Goal: Check status

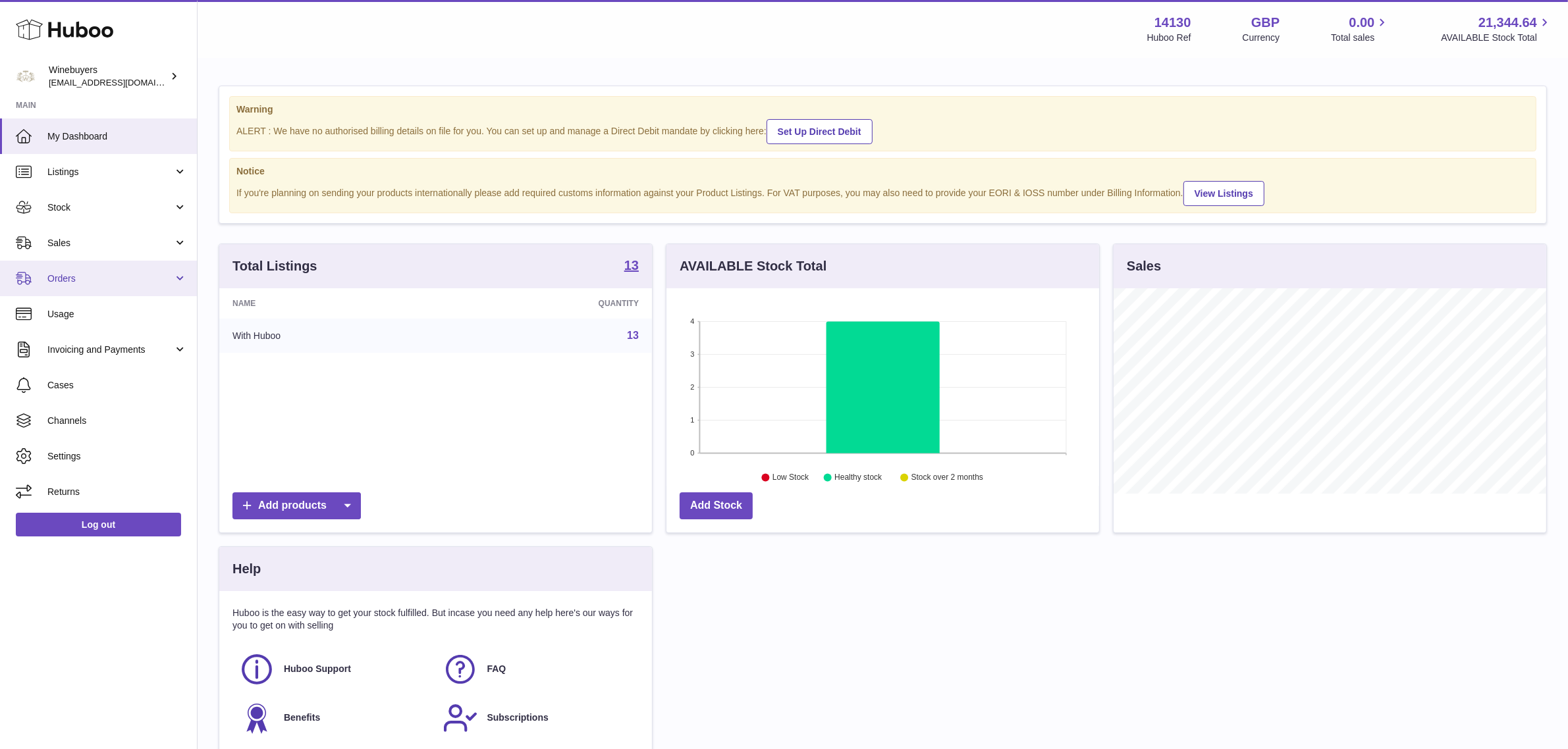
scroll to position [205, 433]
click at [112, 320] on link "Usage" at bounding box center [99, 314] width 197 height 36
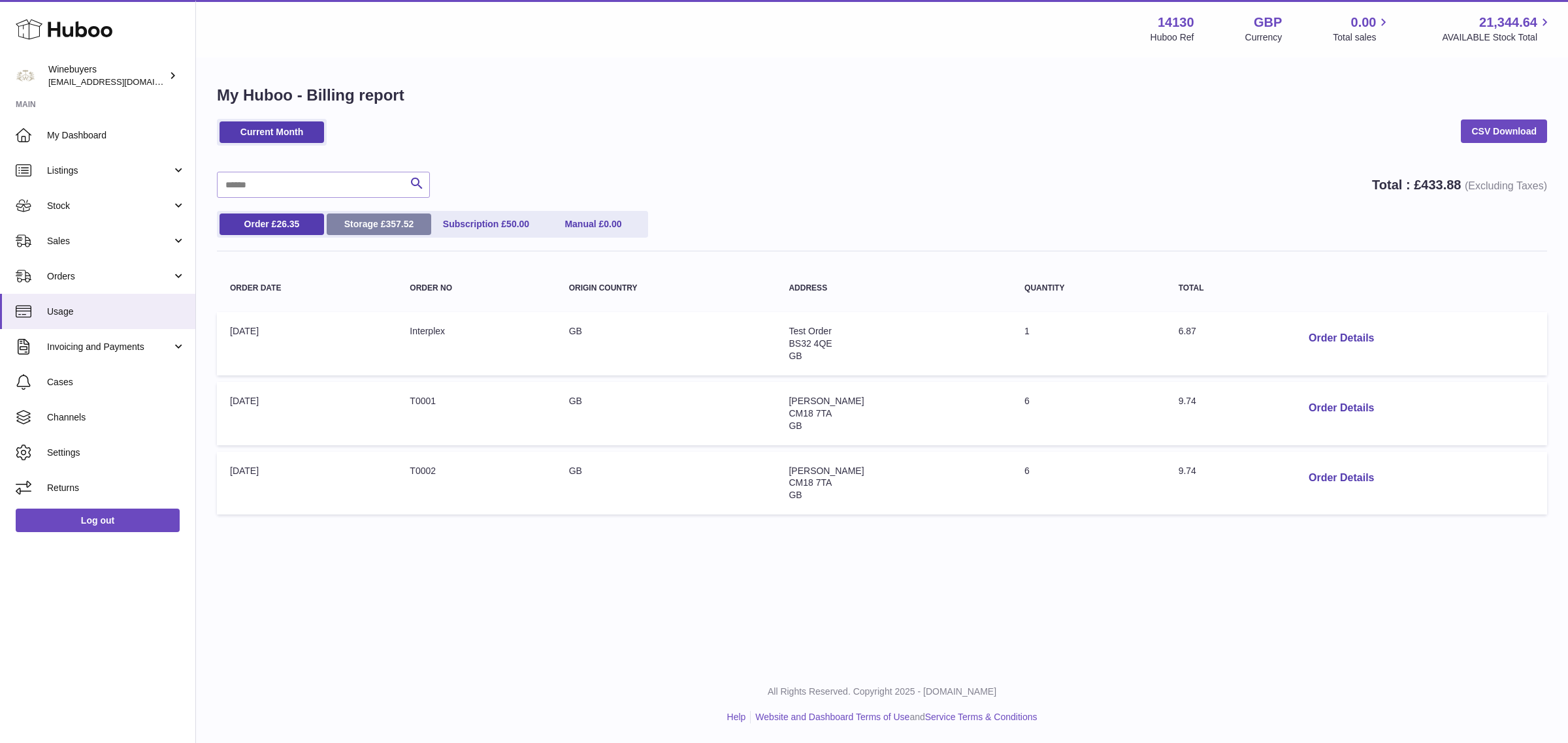
click at [367, 225] on link "Storage £ 357.52" at bounding box center [379, 224] width 104 height 21
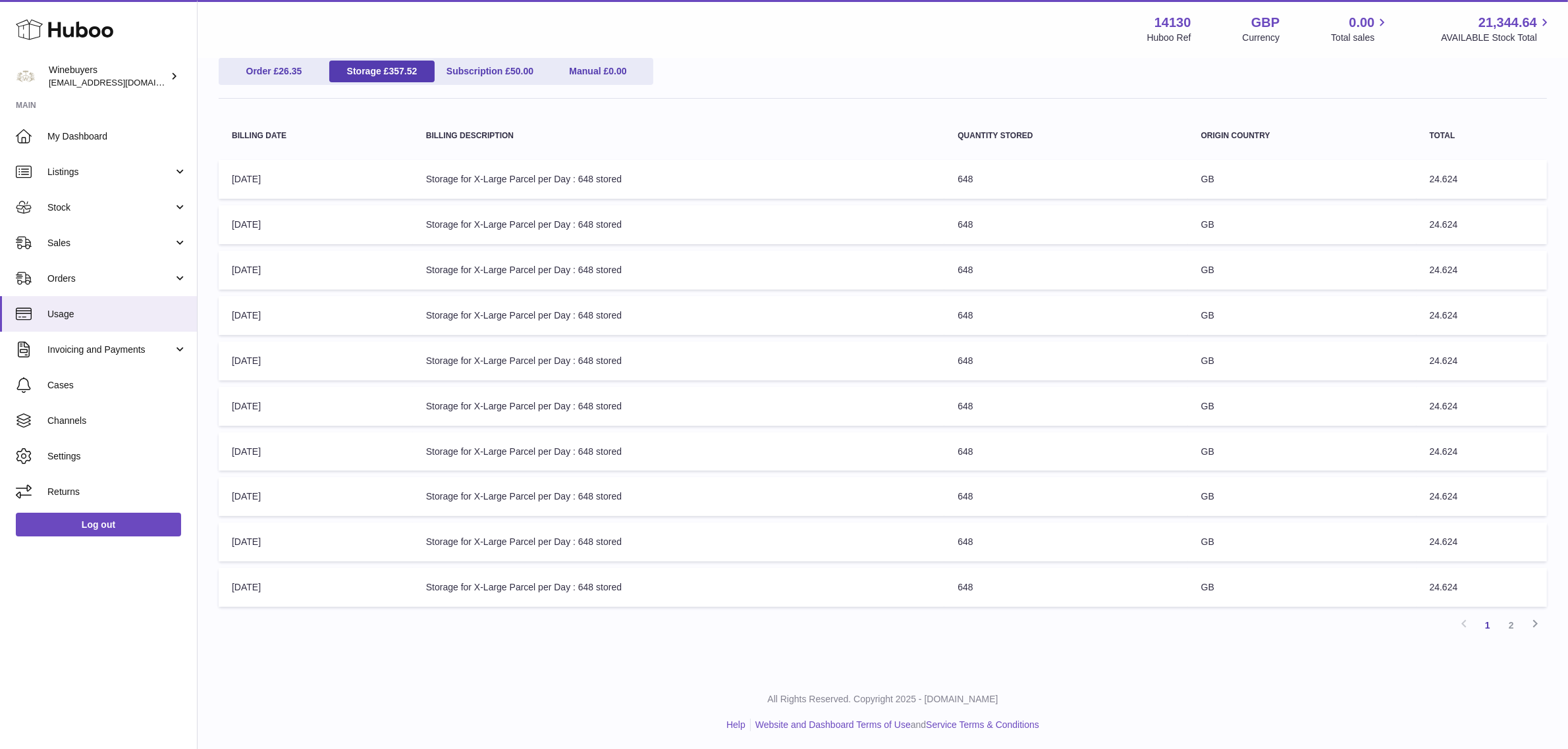
scroll to position [156, 0]
click at [1508, 626] on link "2" at bounding box center [1511, 624] width 23 height 23
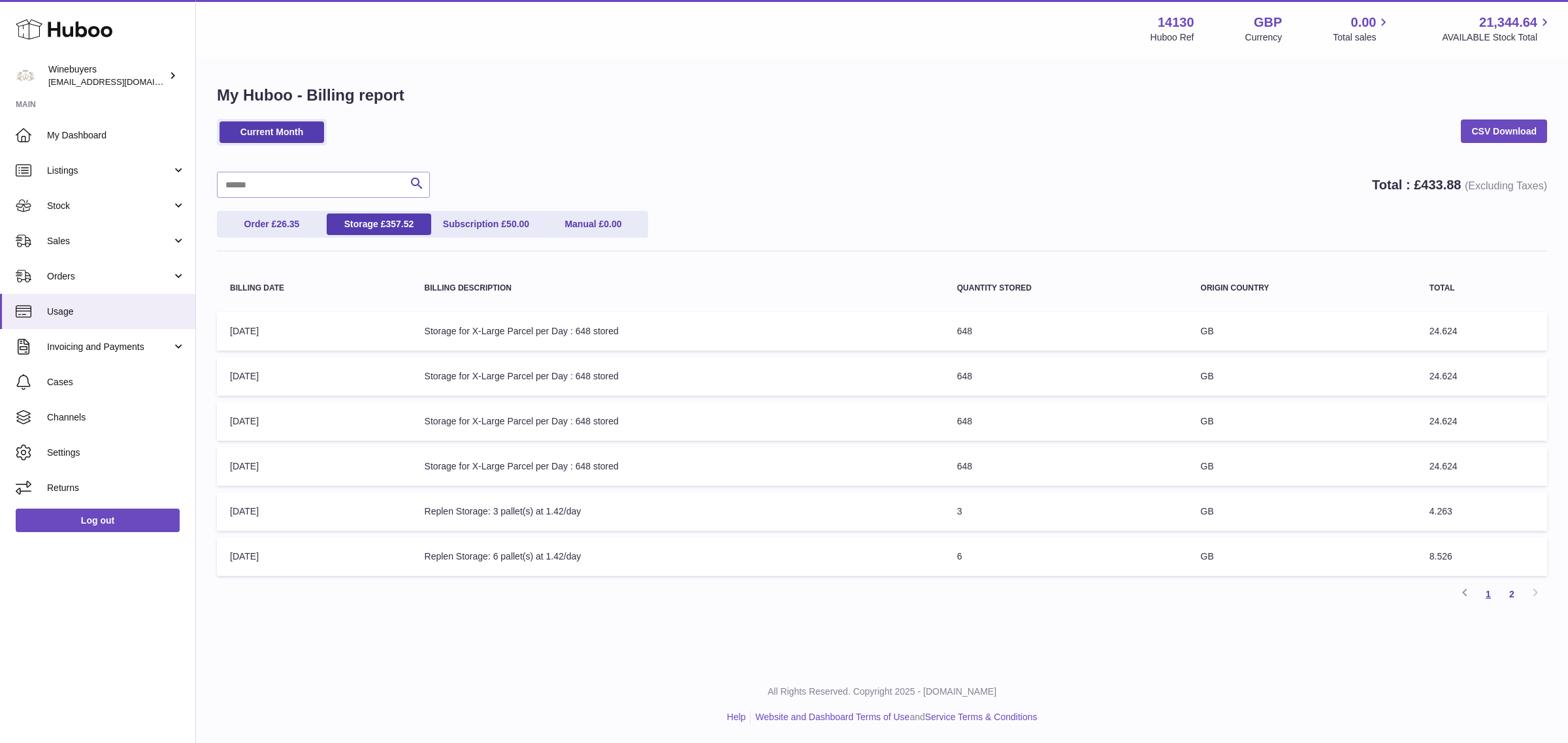
click at [1493, 595] on link "1" at bounding box center [1488, 594] width 23 height 23
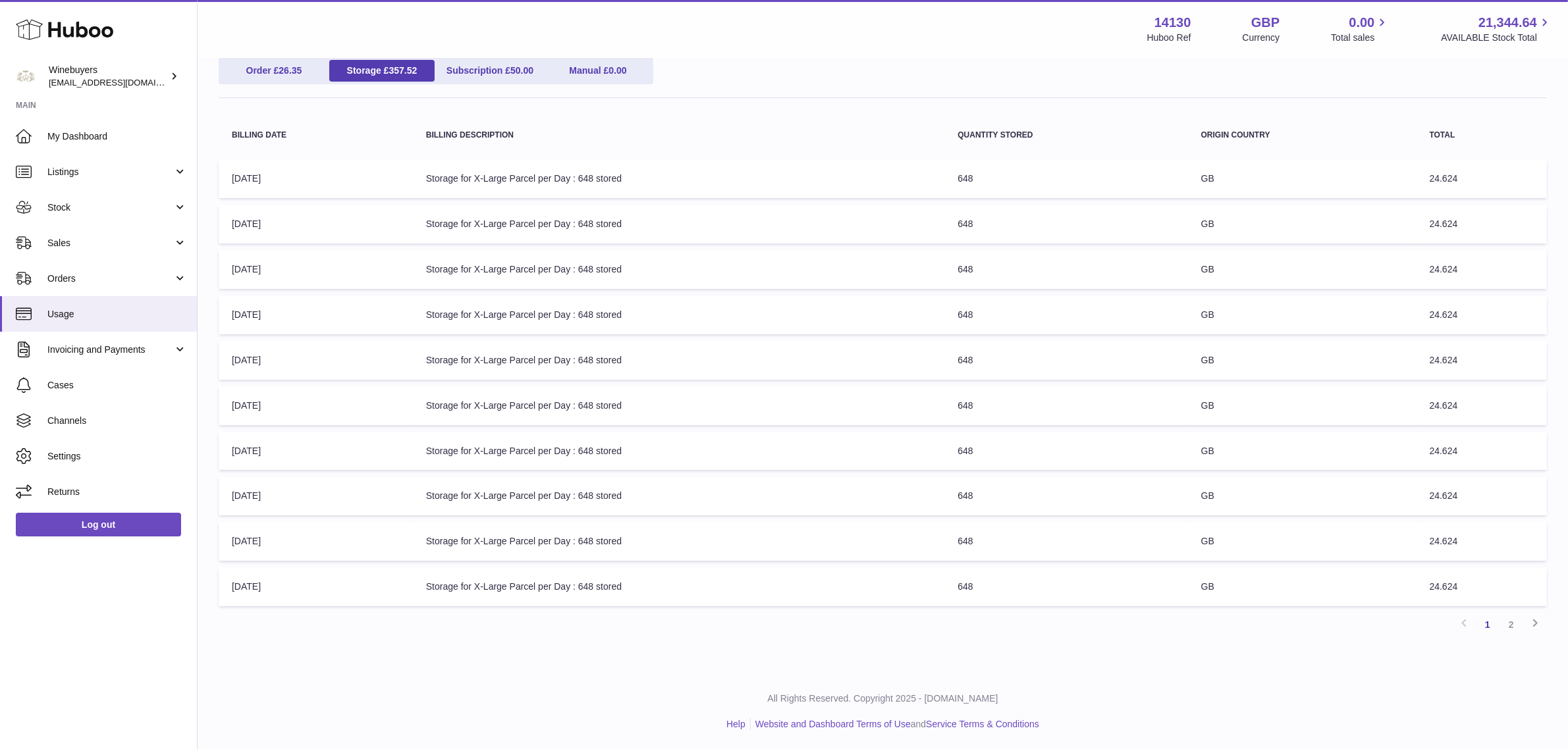
scroll to position [156, 0]
click at [945, 176] on td "Billing Description: Storage for X-Large Parcel per Day : 648 stored" at bounding box center [679, 178] width 532 height 39
click at [103, 345] on span "Invoicing and Payments" at bounding box center [111, 350] width 126 height 13
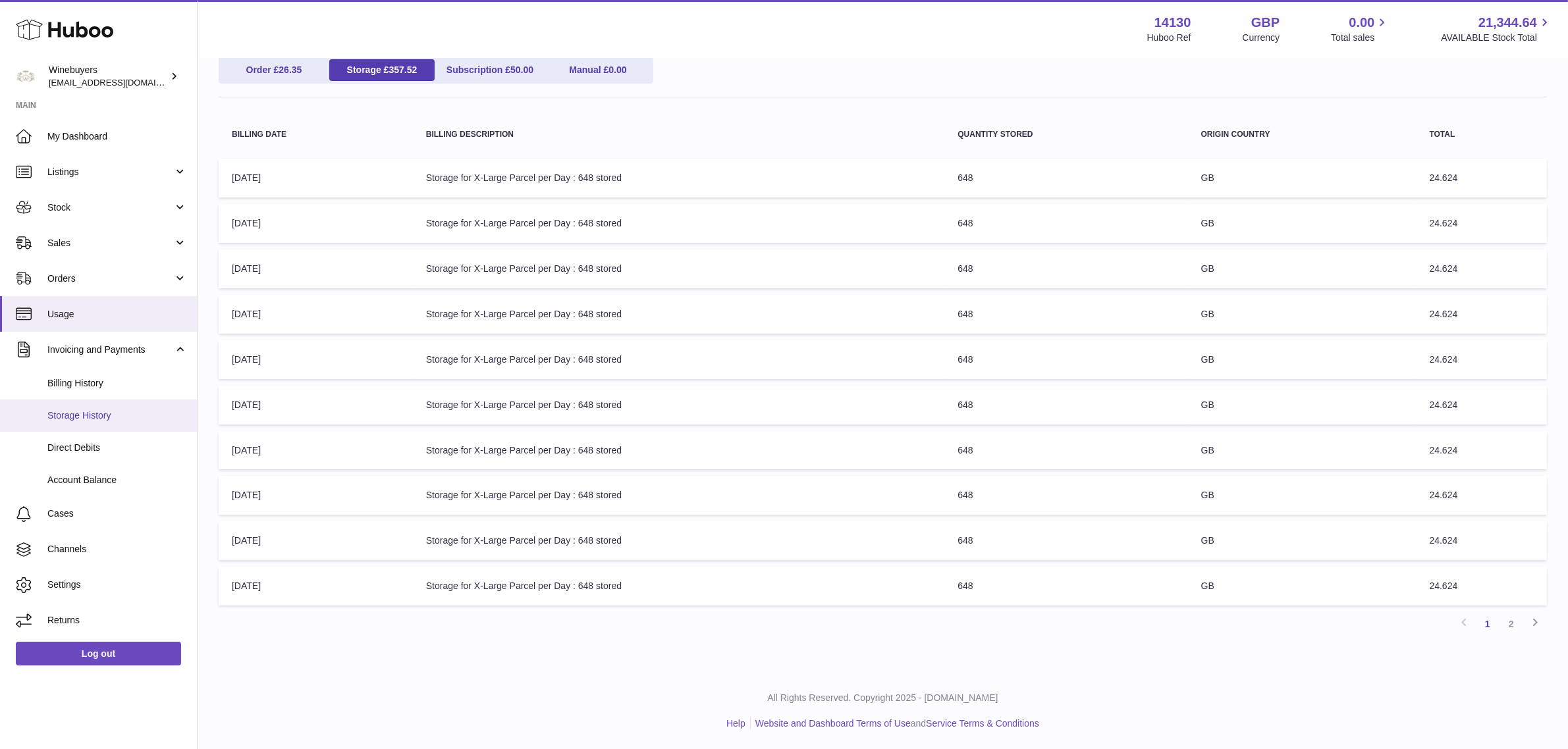
click at [129, 412] on span "Storage History" at bounding box center [117, 416] width 139 height 13
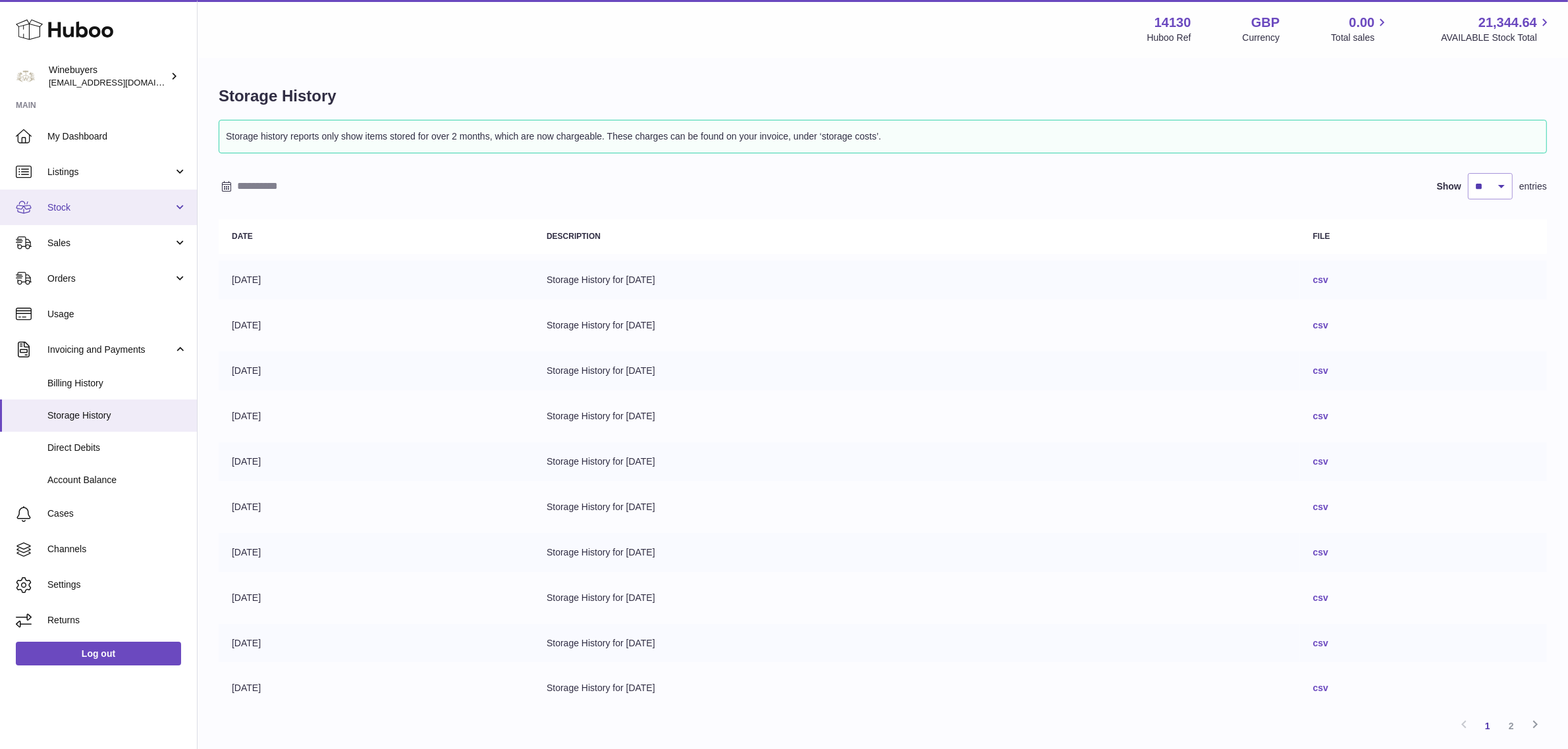
click at [113, 204] on span "Stock" at bounding box center [111, 207] width 126 height 13
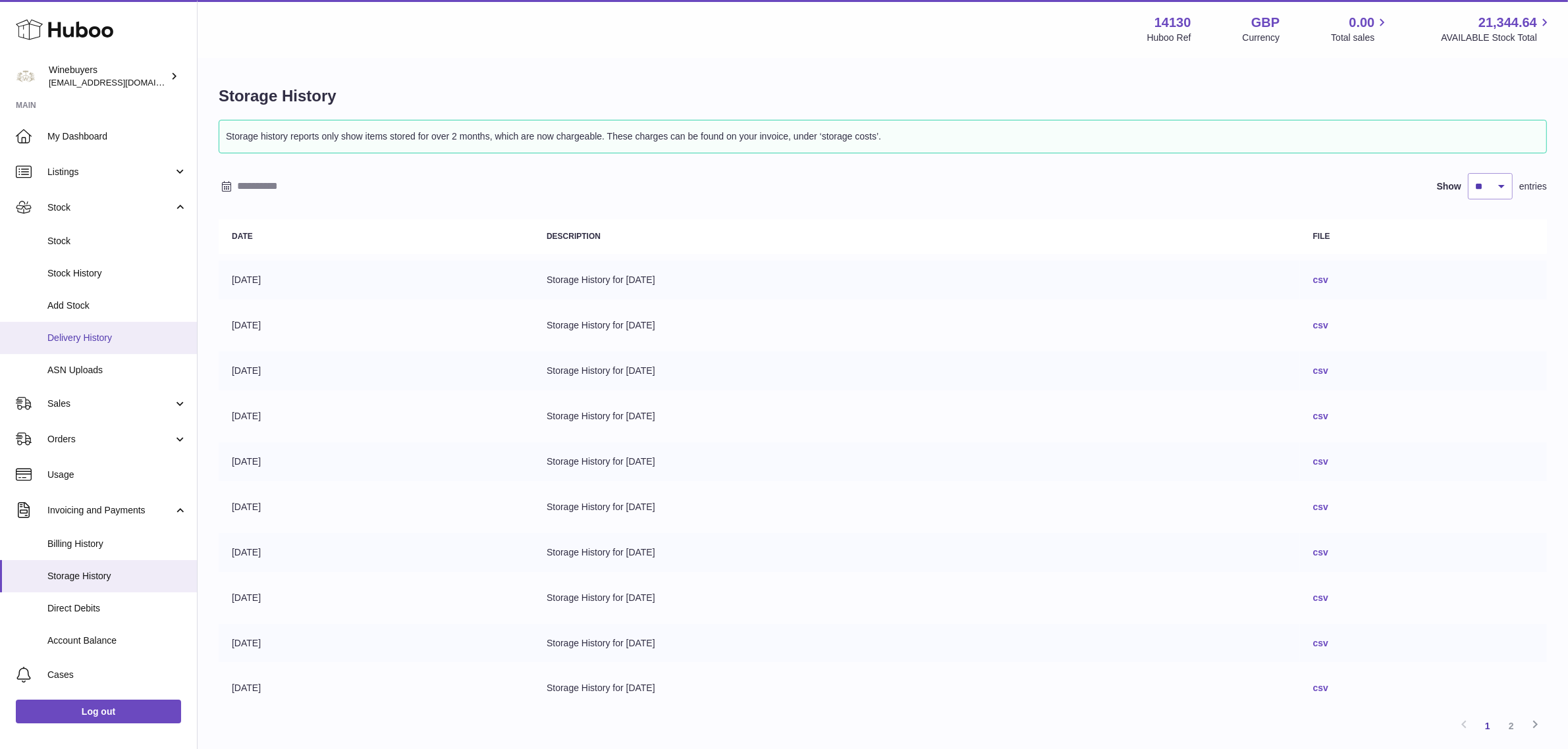
click at [110, 323] on link "Delivery History" at bounding box center [99, 338] width 197 height 32
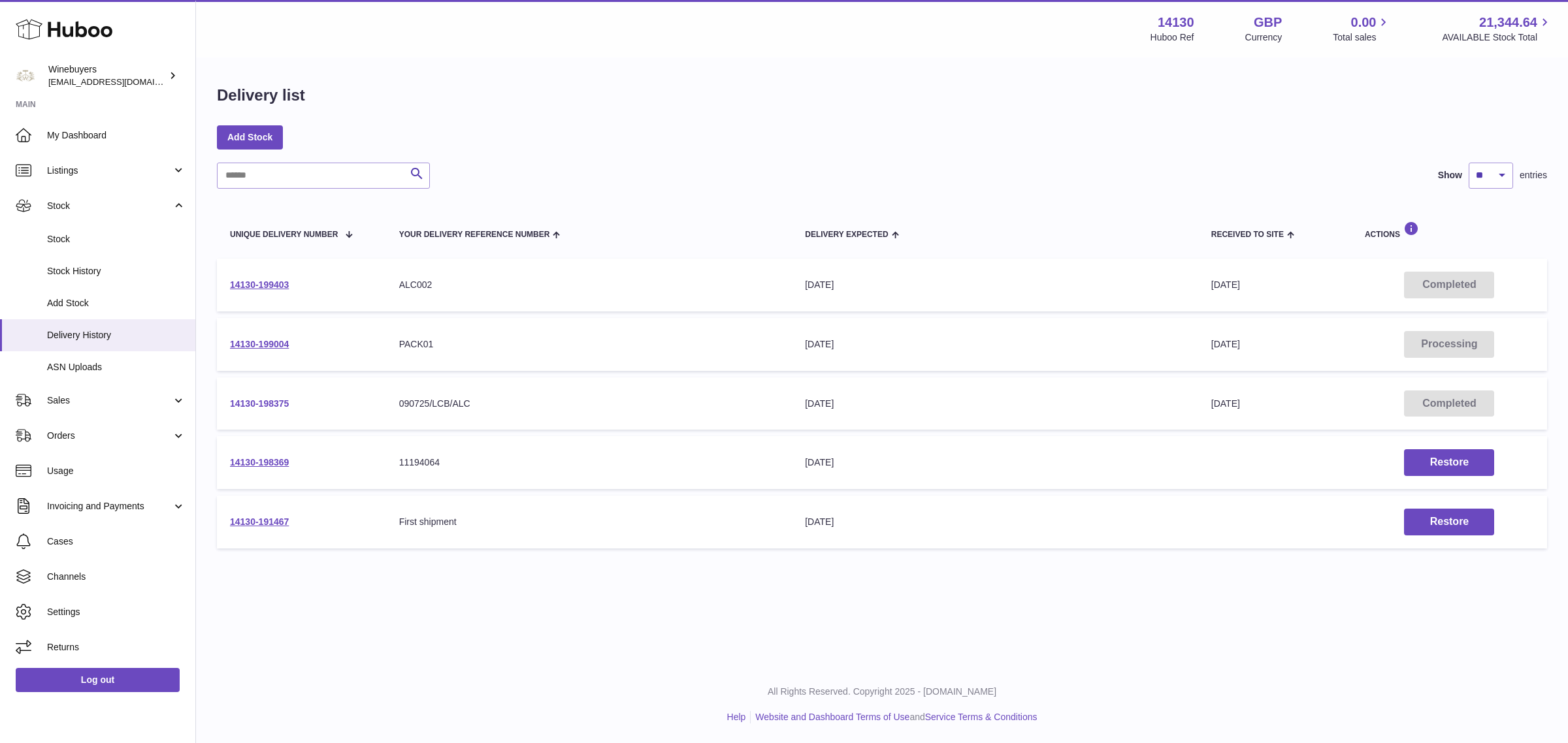
click at [260, 405] on link "14130-198375" at bounding box center [260, 404] width 59 height 11
